Goal: Information Seeking & Learning: Learn about a topic

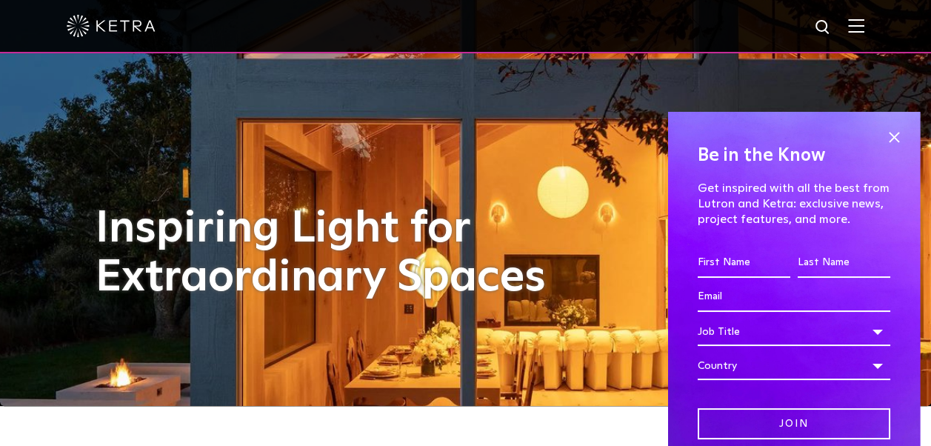
scroll to position [46, 0]
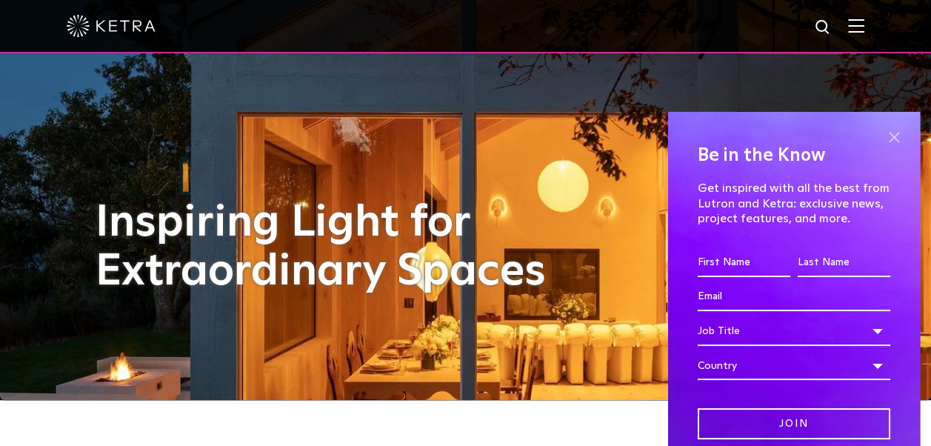
click at [883, 132] on span at bounding box center [894, 138] width 22 height 22
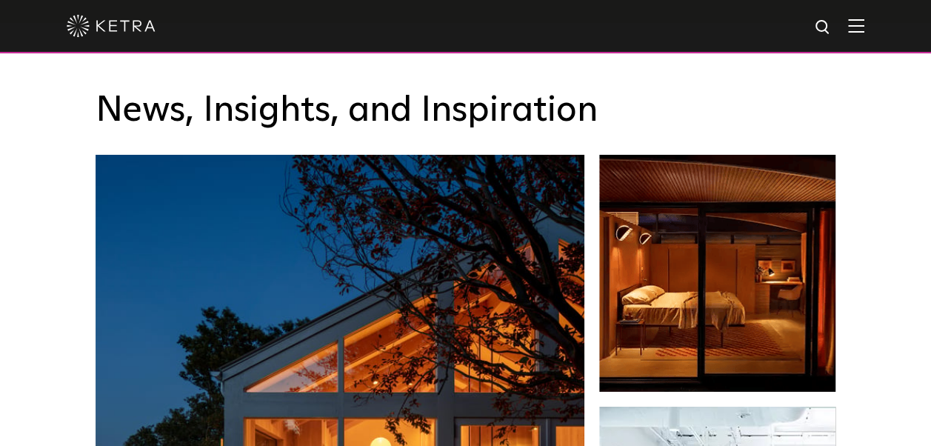
scroll to position [2107, 0]
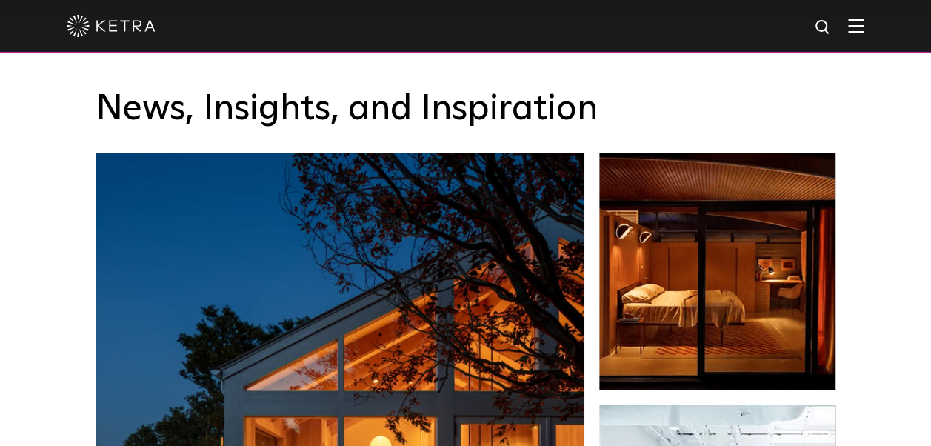
click at [859, 35] on div at bounding box center [466, 26] width 798 height 52
click at [863, 28] on img at bounding box center [856, 26] width 16 height 14
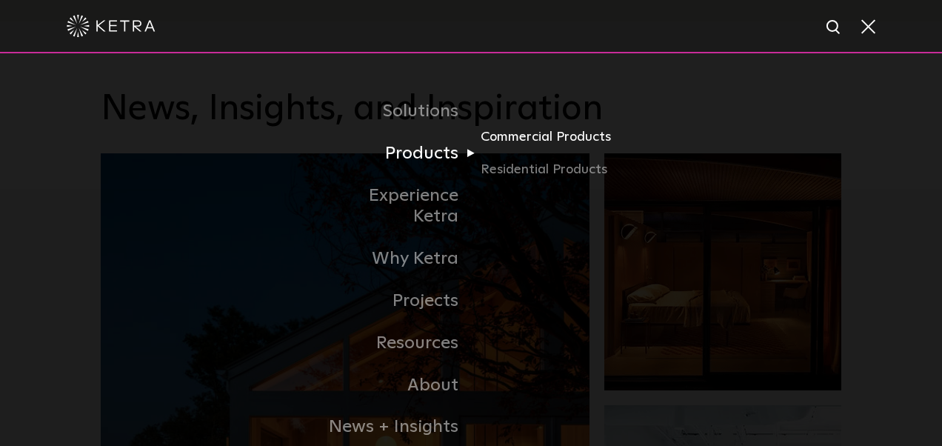
click at [512, 144] on link "Commercial Products" at bounding box center [552, 143] width 142 height 33
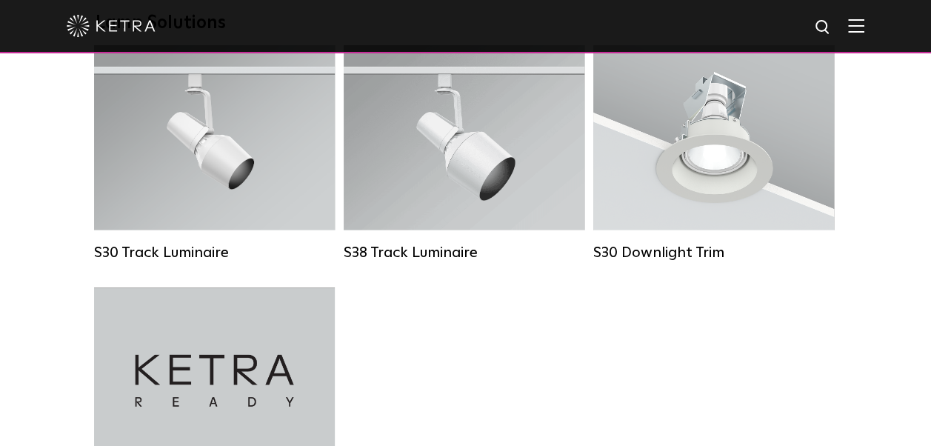
scroll to position [1440, 0]
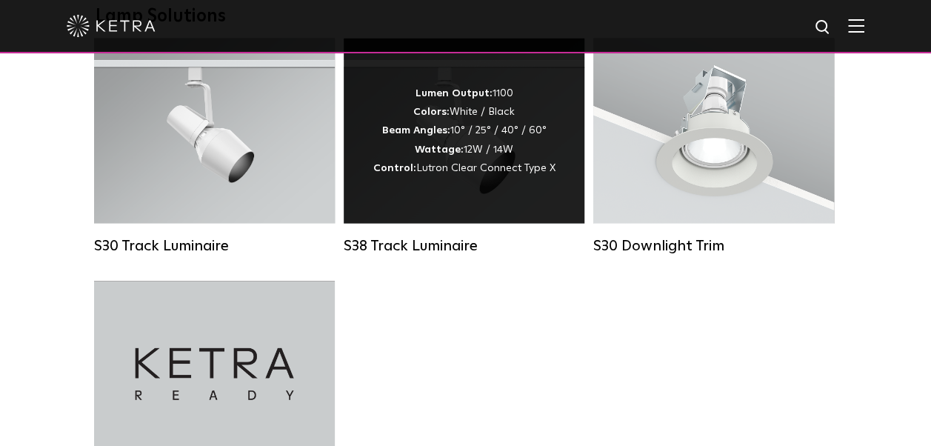
click at [426, 255] on div "S38 Track Luminaire" at bounding box center [464, 246] width 241 height 18
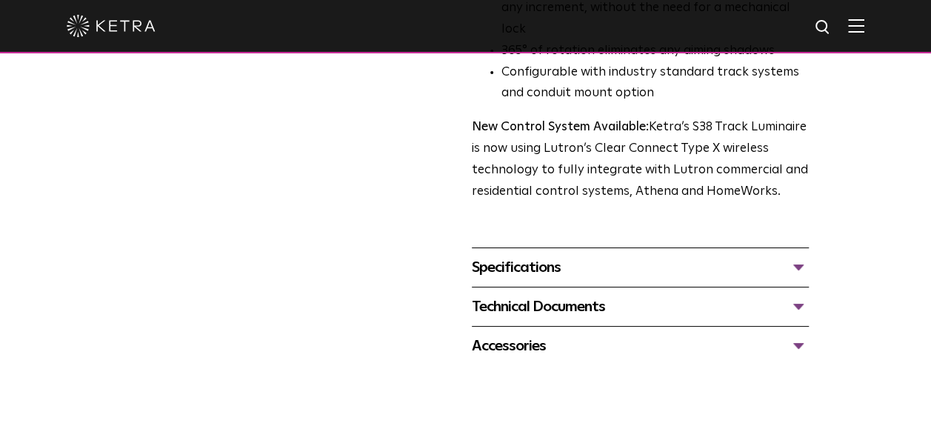
scroll to position [529, 0]
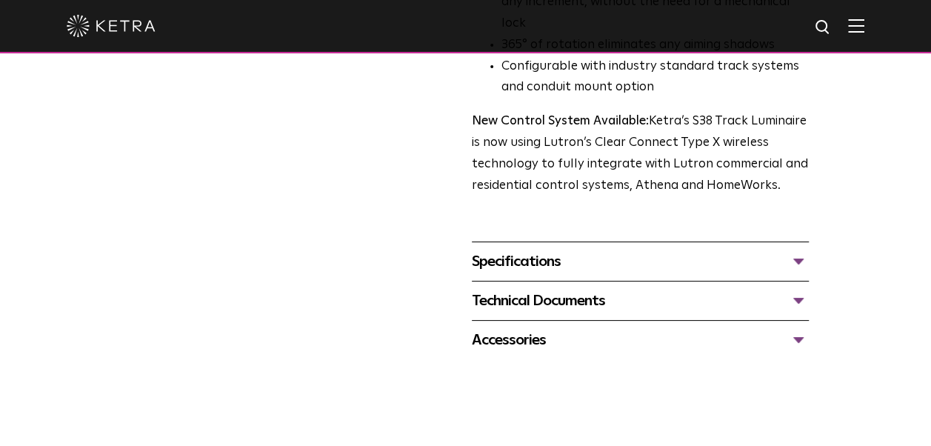
click at [498, 250] on div "Specifications" at bounding box center [640, 262] width 337 height 24
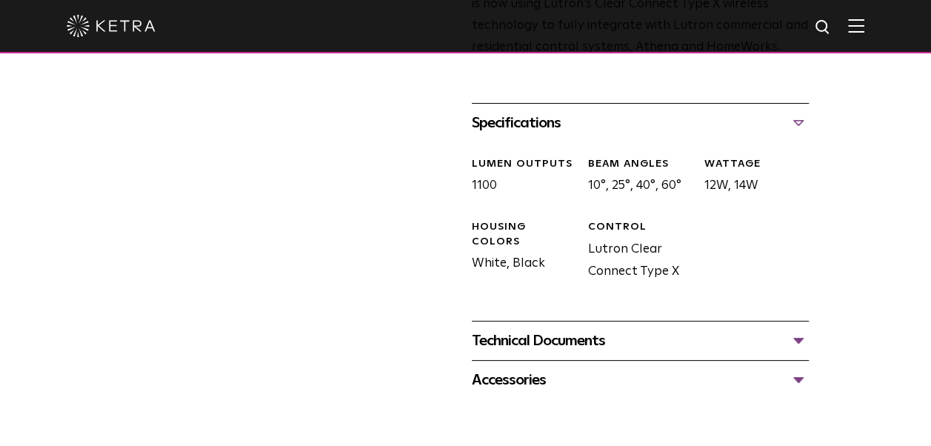
scroll to position [666, 0]
click at [527, 330] on div "Technical Documents" at bounding box center [640, 342] width 337 height 24
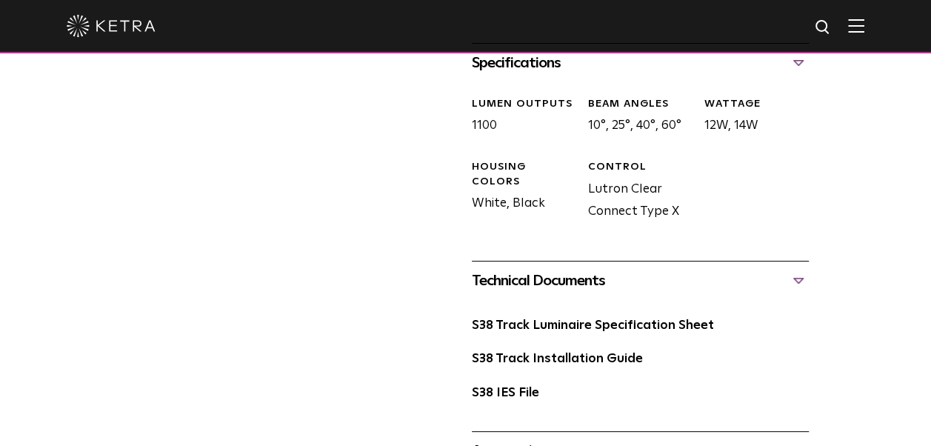
scroll to position [732, 0]
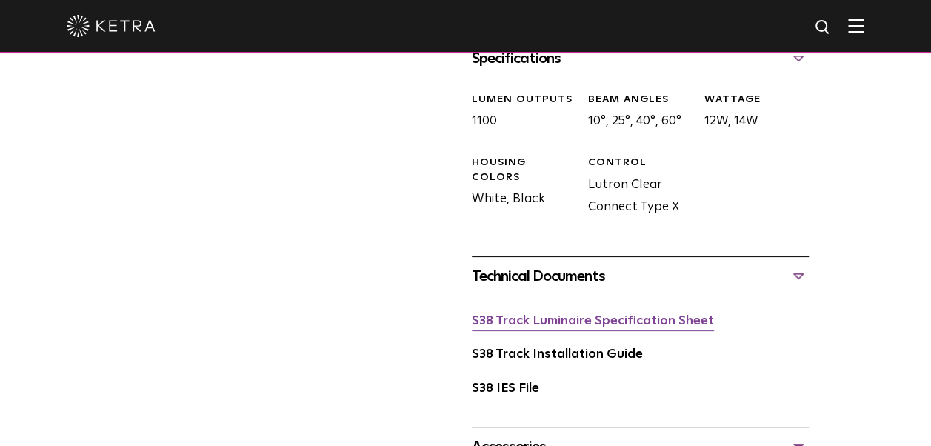
click at [541, 315] on link "S38 Track Luminaire Specification Sheet" at bounding box center [593, 321] width 242 height 13
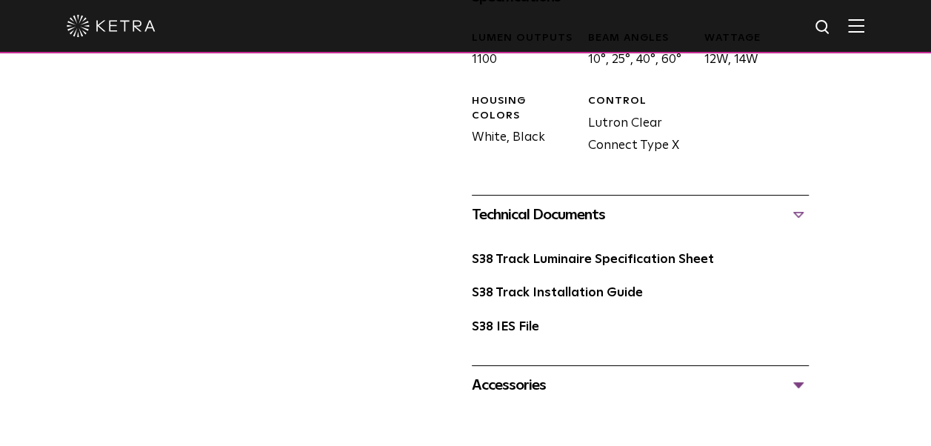
scroll to position [792, 0]
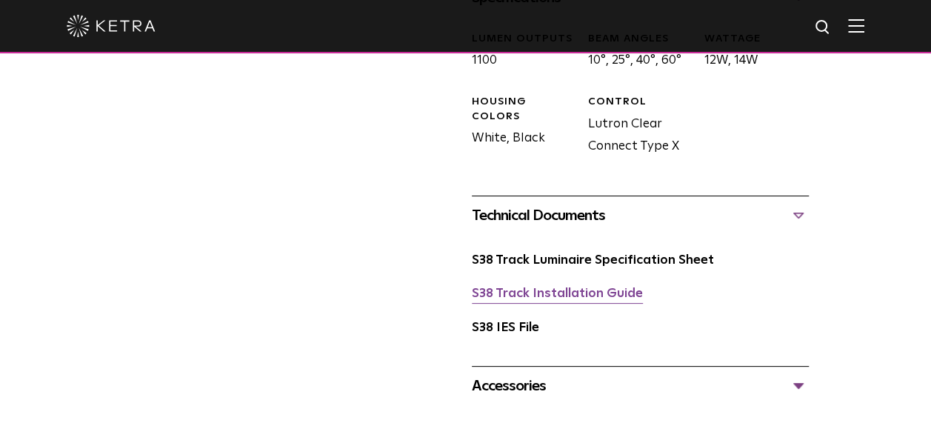
click at [523, 287] on link "S38 Track Installation Guide" at bounding box center [557, 293] width 171 height 13
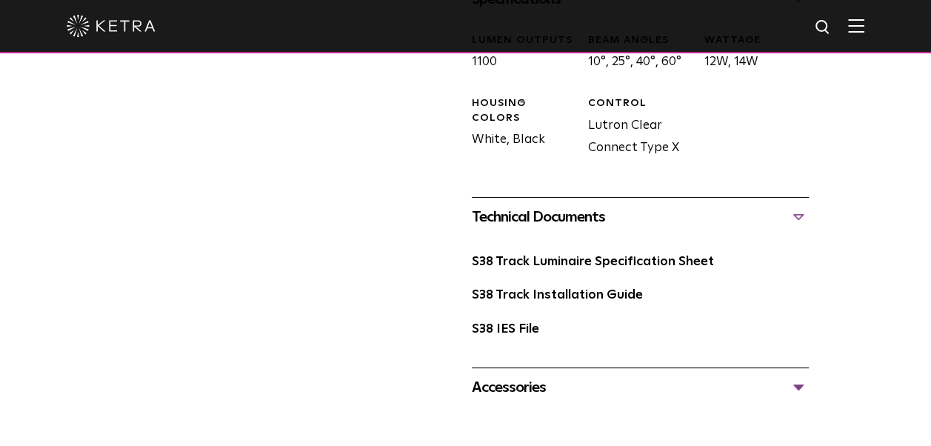
click at [502, 375] on div "Accessories" at bounding box center [640, 387] width 337 height 24
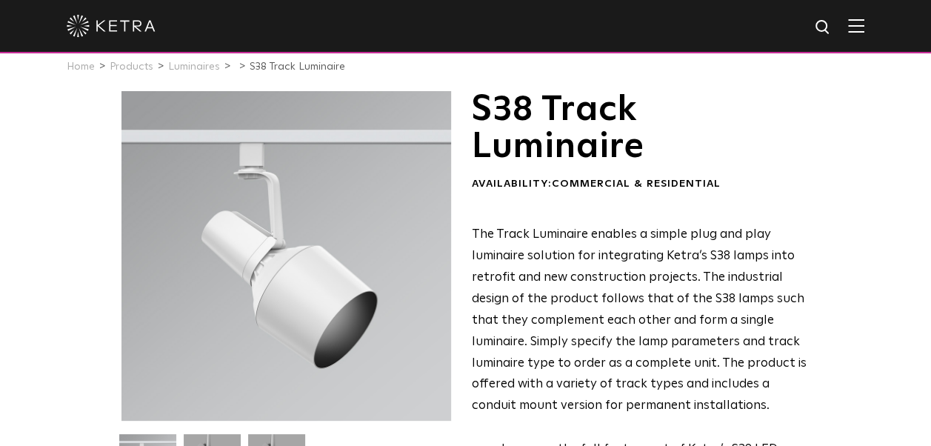
scroll to position [0, 0]
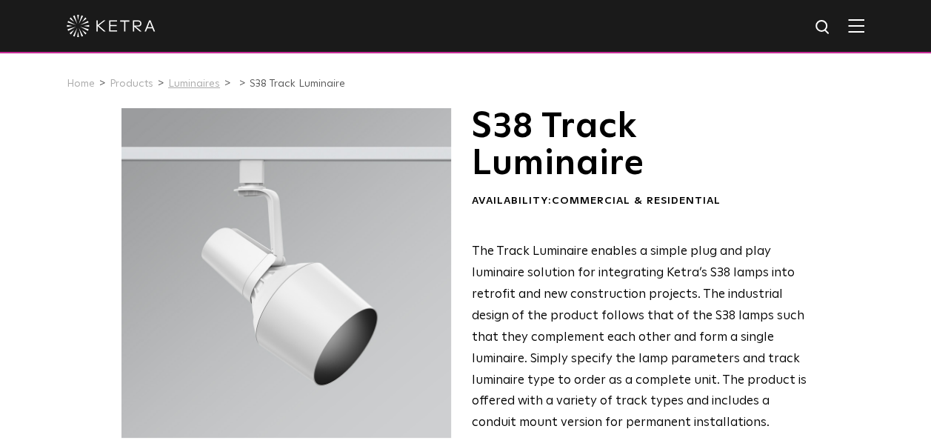
click at [195, 89] on link "Luminaires" at bounding box center [194, 83] width 52 height 10
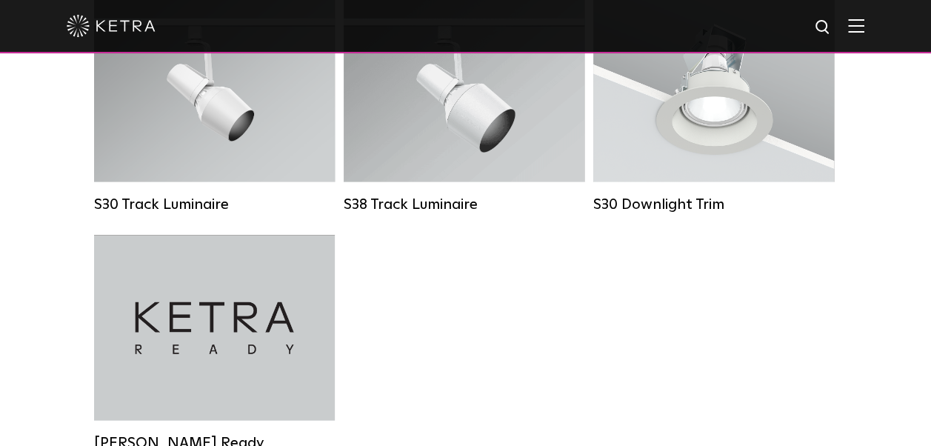
scroll to position [1405, 0]
